Goal: Transaction & Acquisition: Purchase product/service

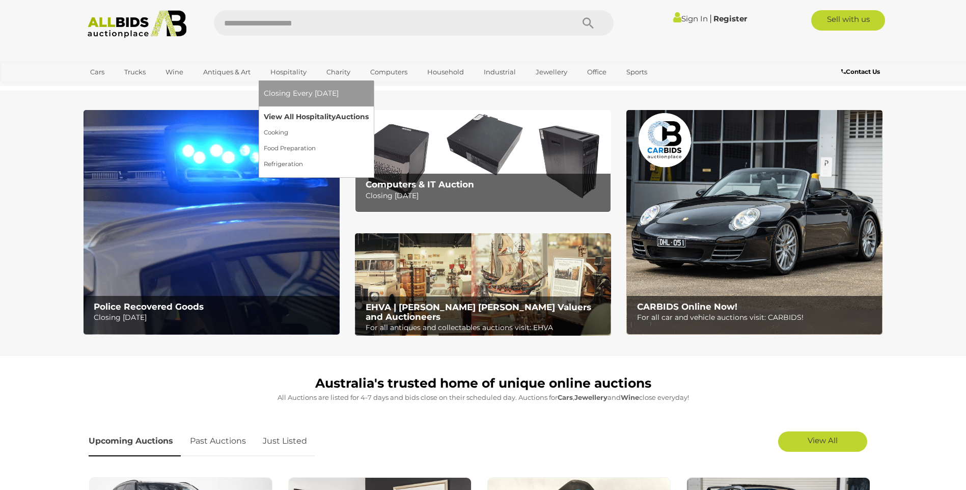
click at [287, 113] on link "View All Hospitality Auctions" at bounding box center [316, 117] width 105 height 16
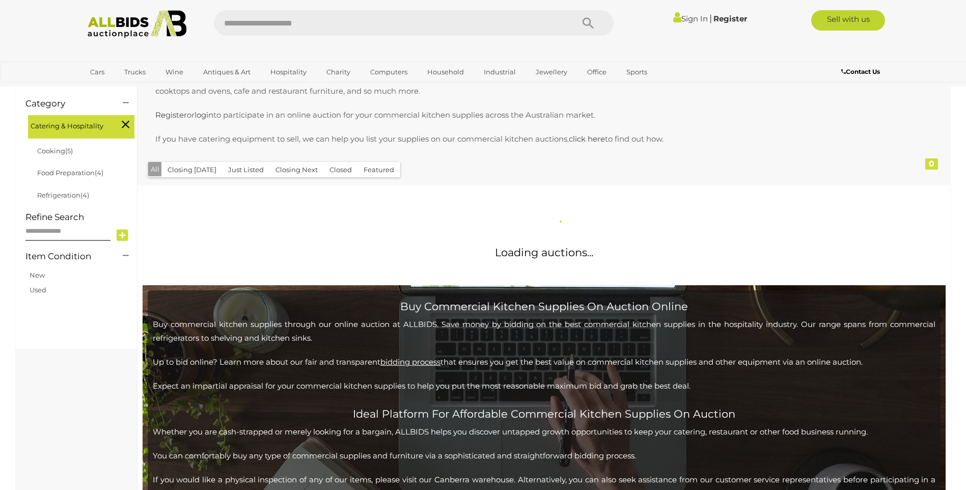
scroll to position [204, 0]
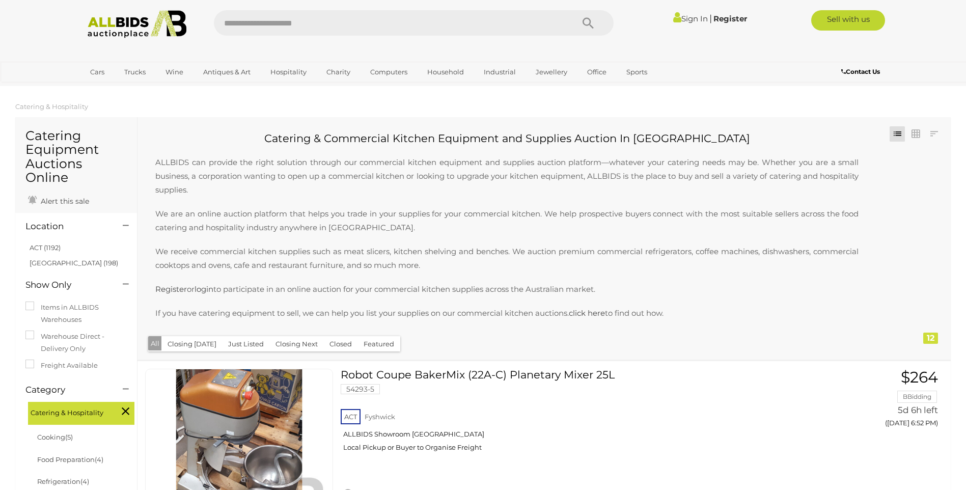
click at [318, 29] on input "text" at bounding box center [388, 22] width 349 height 25
type input "********"
click at [588, 29] on icon "Search" at bounding box center [588, 23] width 11 height 15
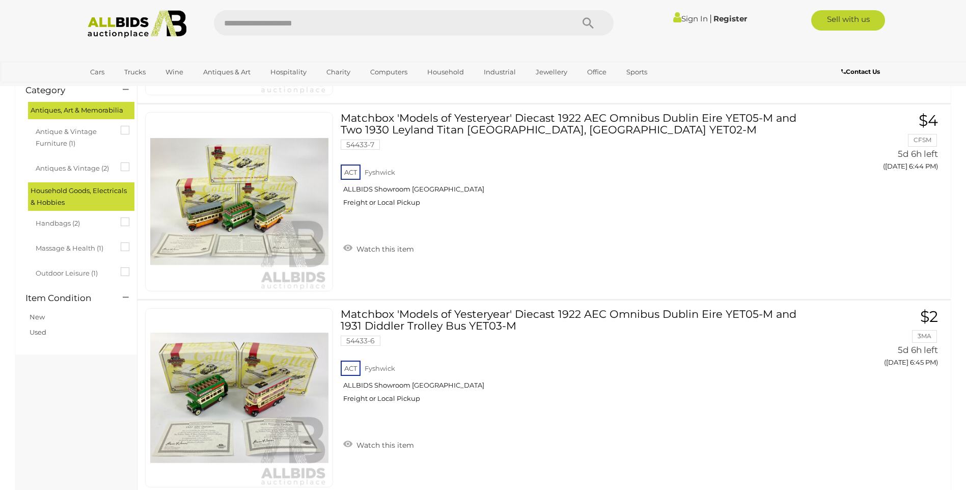
scroll to position [91, 0]
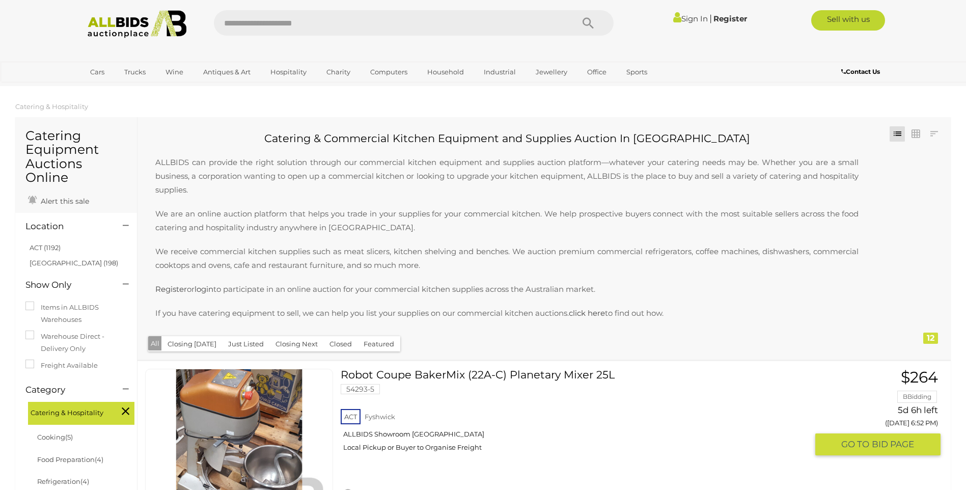
scroll to position [306, 0]
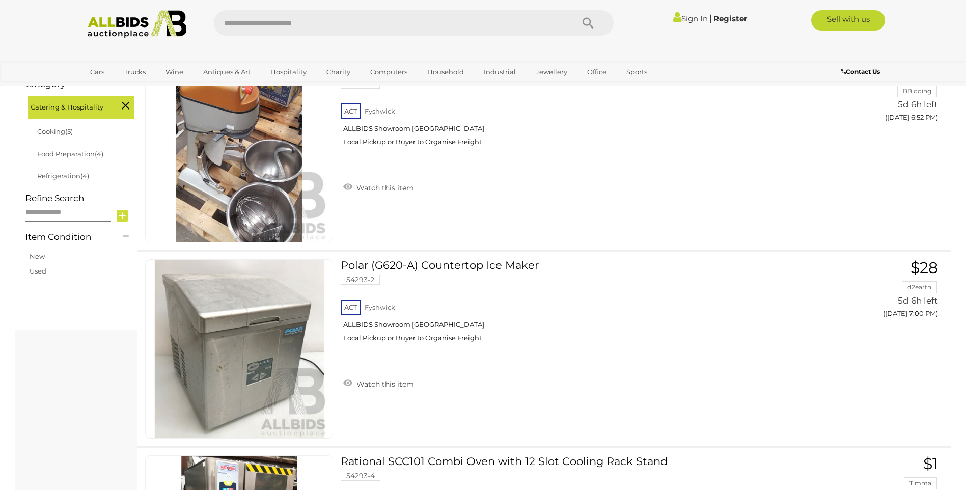
scroll to position [204, 0]
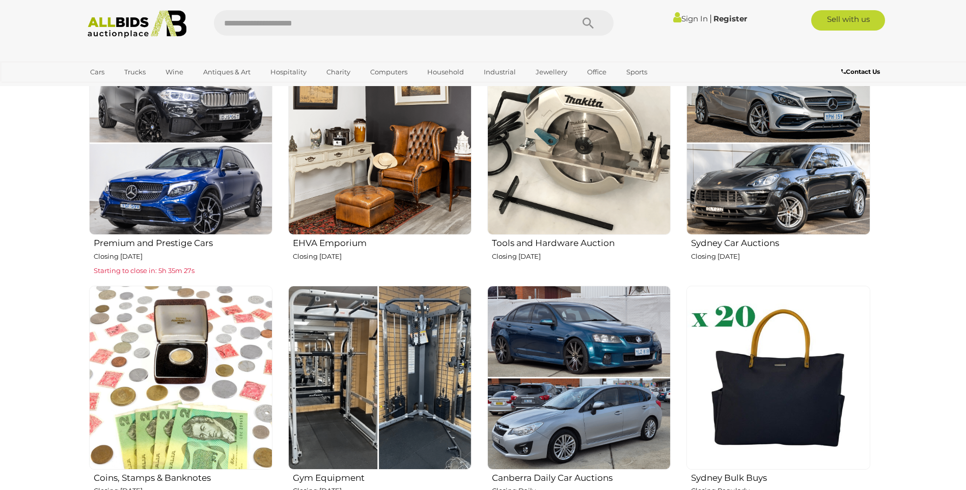
scroll to position [407, 0]
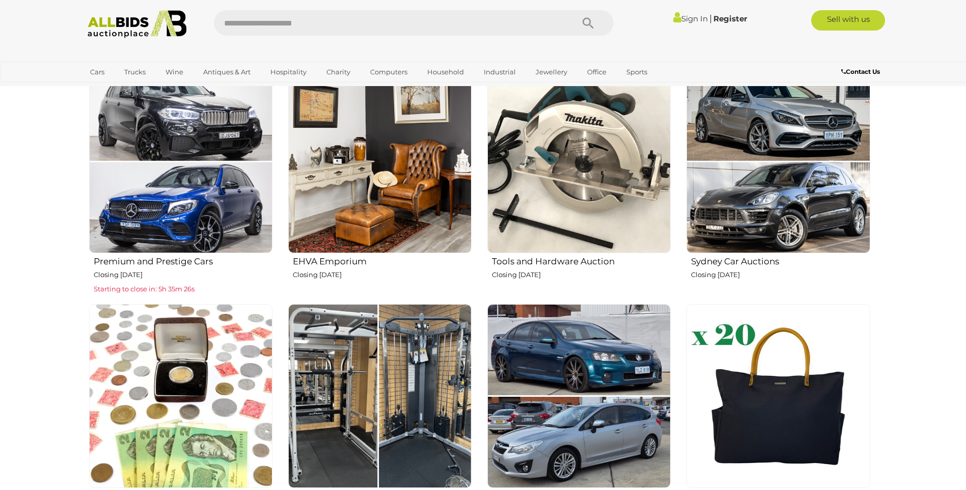
click at [584, 180] on img at bounding box center [578, 161] width 183 height 183
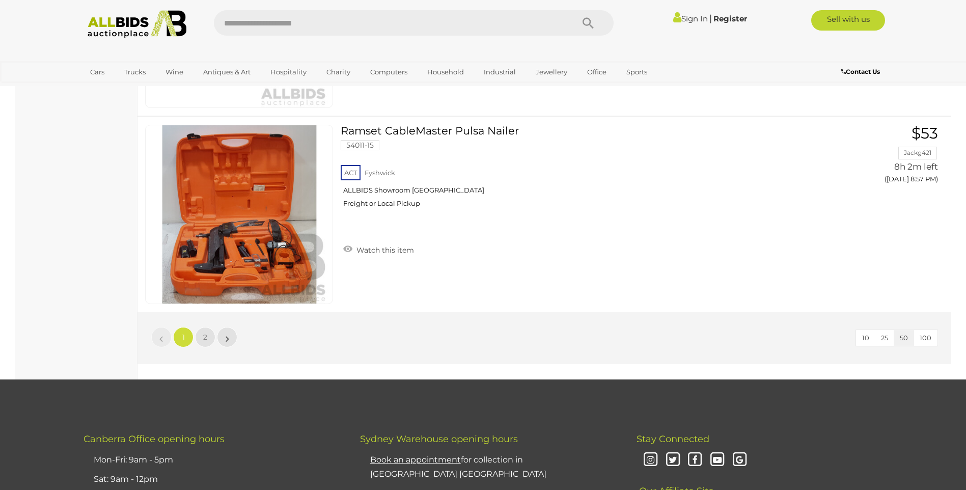
scroll to position [9619, 0]
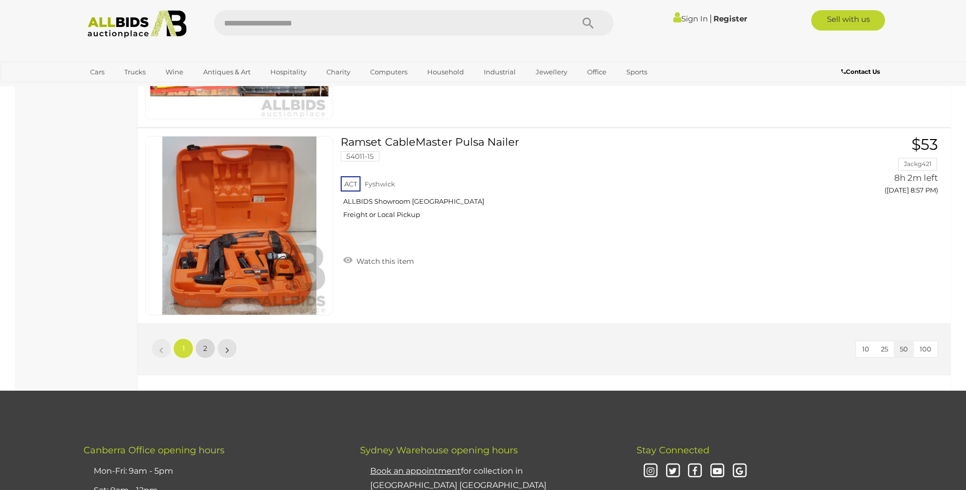
click at [204, 351] on link "2" at bounding box center [205, 348] width 20 height 20
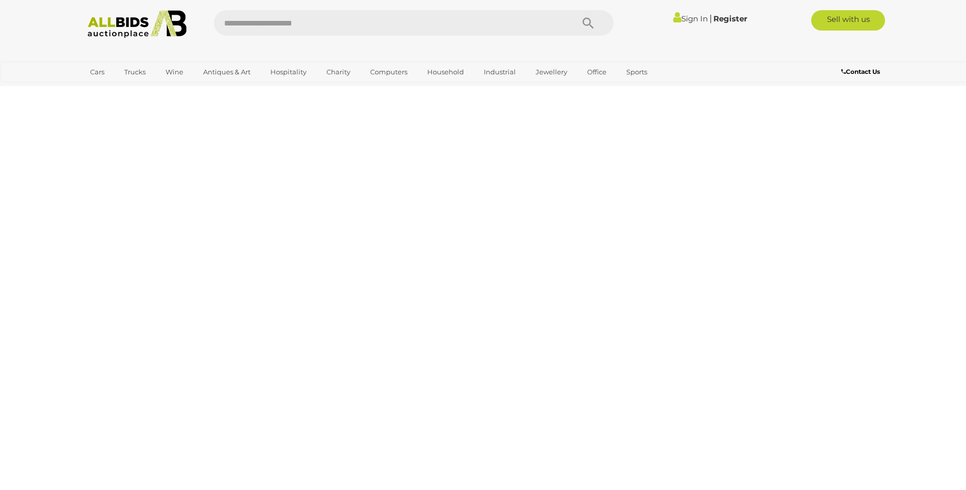
scroll to position [35, 0]
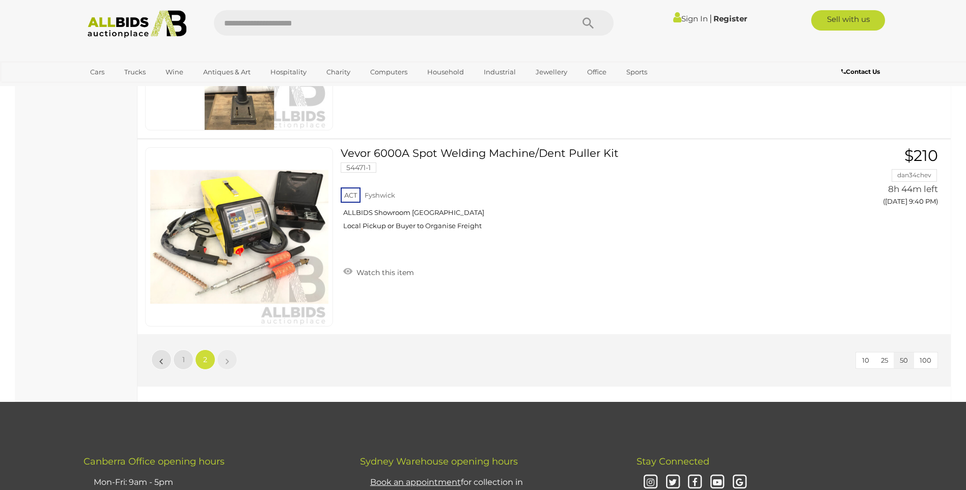
scroll to position [2338, 0]
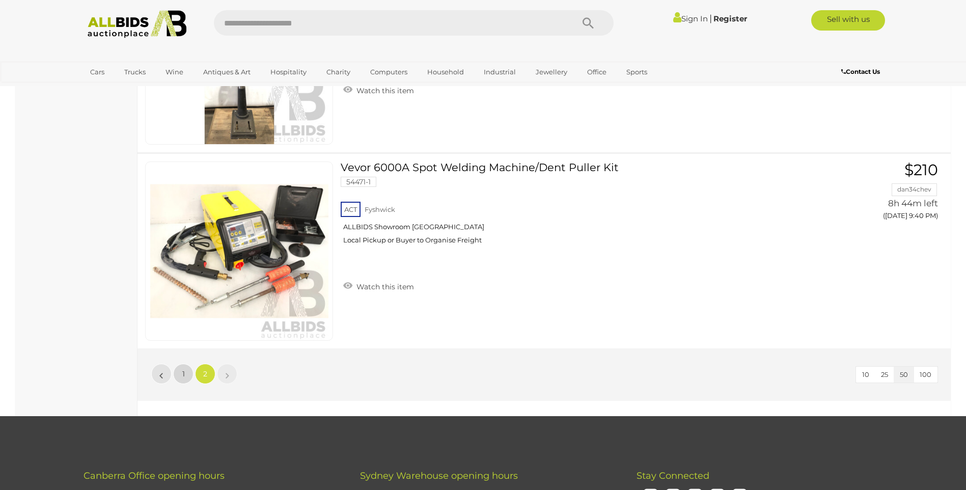
click at [183, 376] on span "1" at bounding box center [183, 373] width 3 height 9
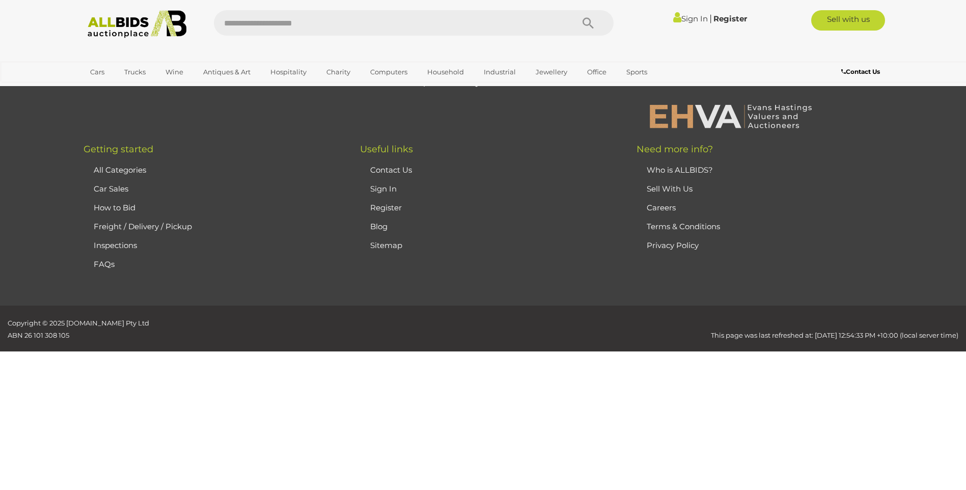
scroll to position [35, 0]
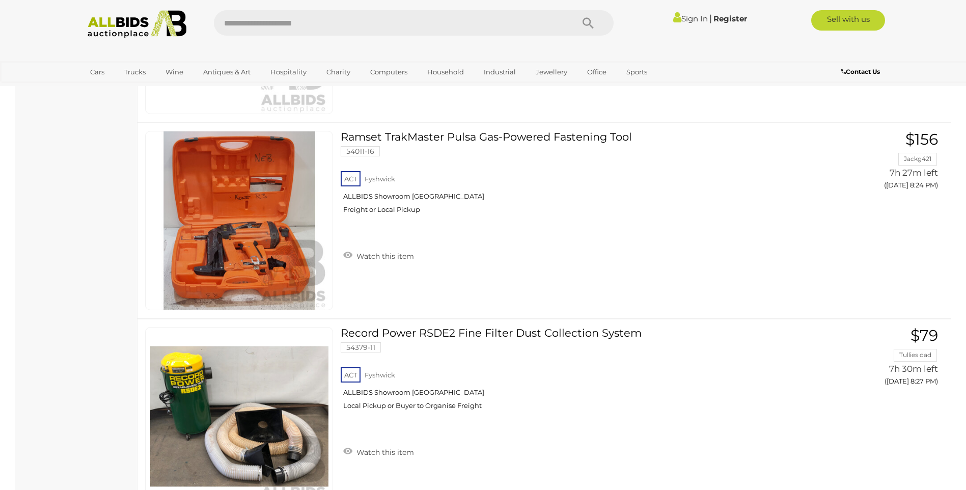
scroll to position [6659, 0]
